Goal: Task Accomplishment & Management: Manage account settings

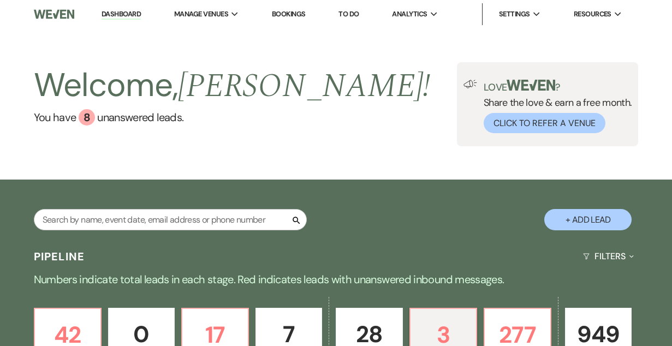
select select "6"
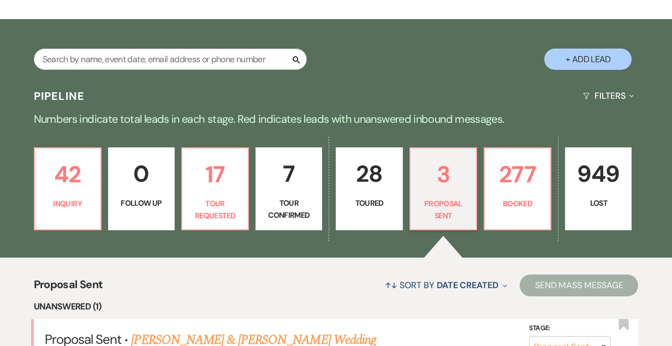
scroll to position [162, 0]
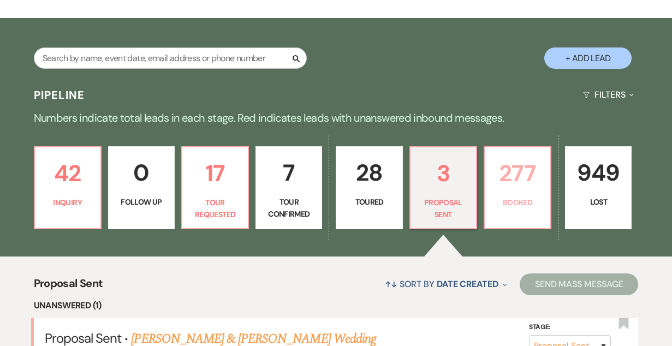
click at [522, 203] on p "Booked" at bounding box center [517, 203] width 52 height 12
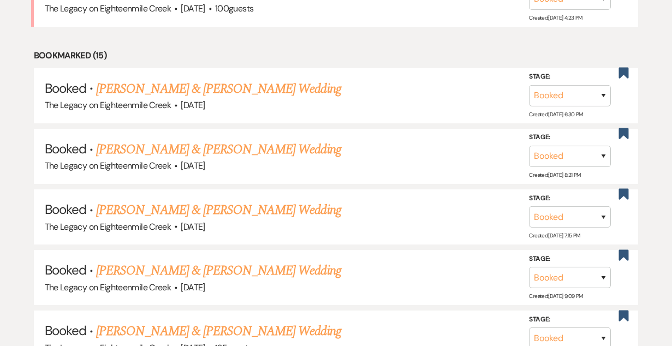
scroll to position [768, 0]
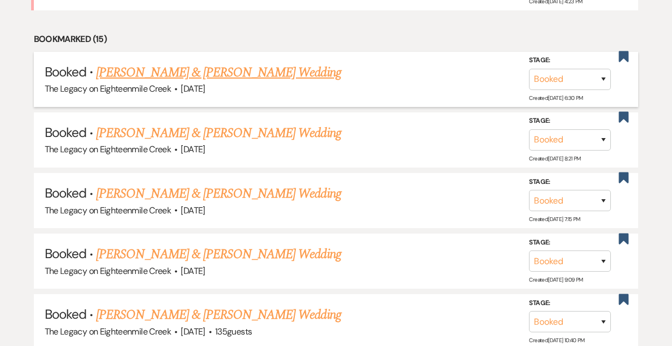
click at [256, 63] on link "[PERSON_NAME] & [PERSON_NAME] Wedding" at bounding box center [218, 73] width 245 height 20
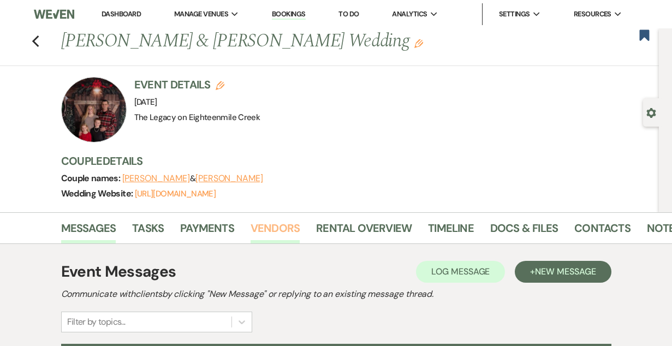
click at [275, 231] on link "Vendors" at bounding box center [275, 231] width 49 height 24
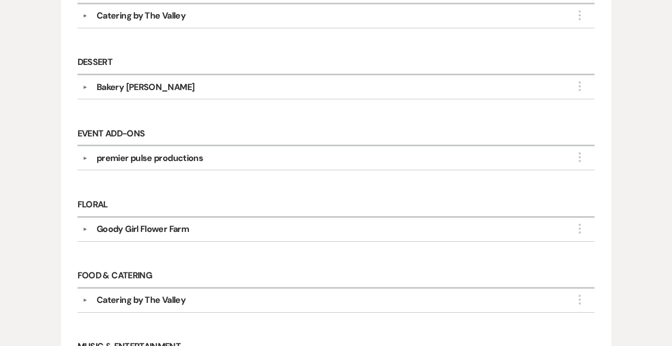
scroll to position [413, 0]
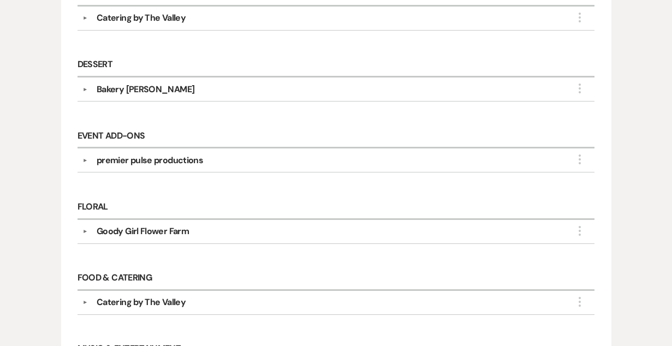
click at [265, 88] on div "Bakery [PERSON_NAME]" at bounding box center [339, 89] width 502 height 13
